Goal: Task Accomplishment & Management: Use online tool/utility

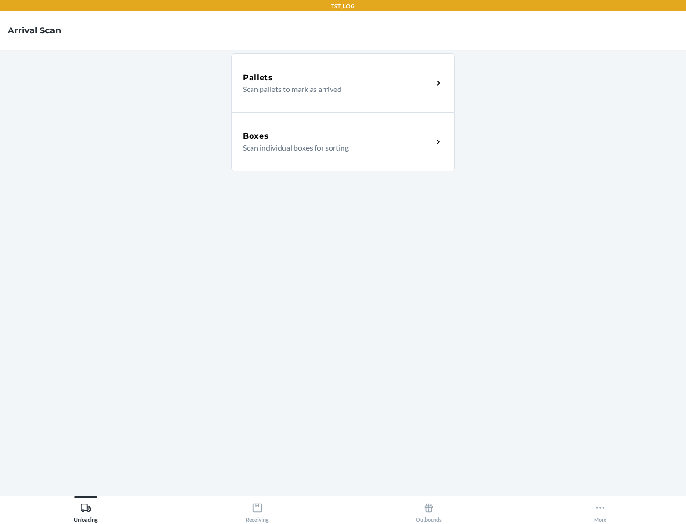
click at [338, 136] on div "Boxes" at bounding box center [338, 135] width 190 height 11
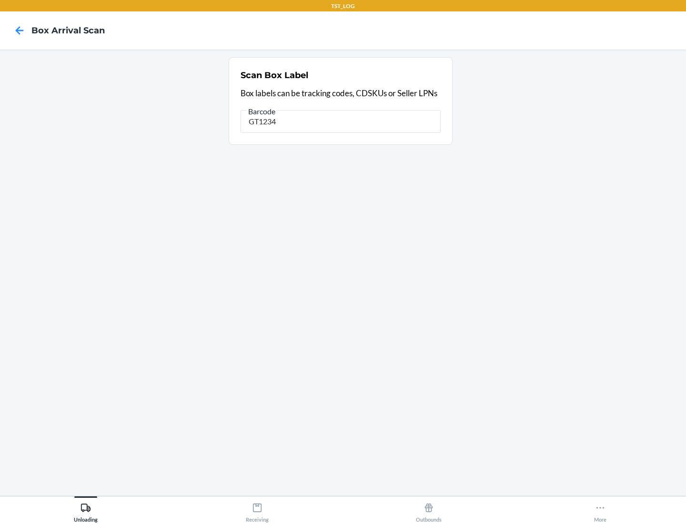
type input "GT1234"
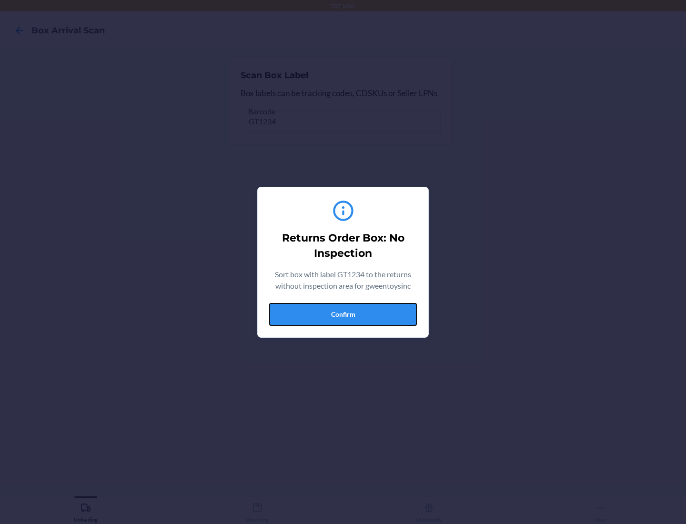
click at [343, 314] on button "Confirm" at bounding box center [343, 314] width 148 height 23
